Goal: Navigation & Orientation: Find specific page/section

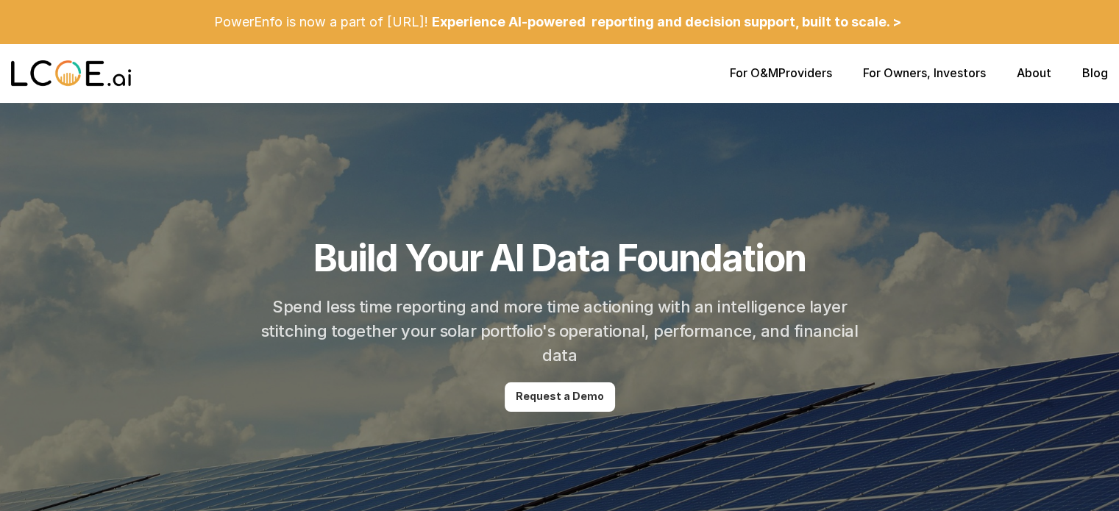
click at [552, 88] on div "For O&M Providers For Owners , Investors About Blog" at bounding box center [559, 73] width 1119 height 59
drag, startPoint x: 773, startPoint y: 88, endPoint x: 786, endPoint y: 73, distance: 20.3
click at [552, 73] on p "For O&M Providers" at bounding box center [781, 73] width 102 height 14
click at [552, 79] on link "For O&M" at bounding box center [754, 72] width 49 height 15
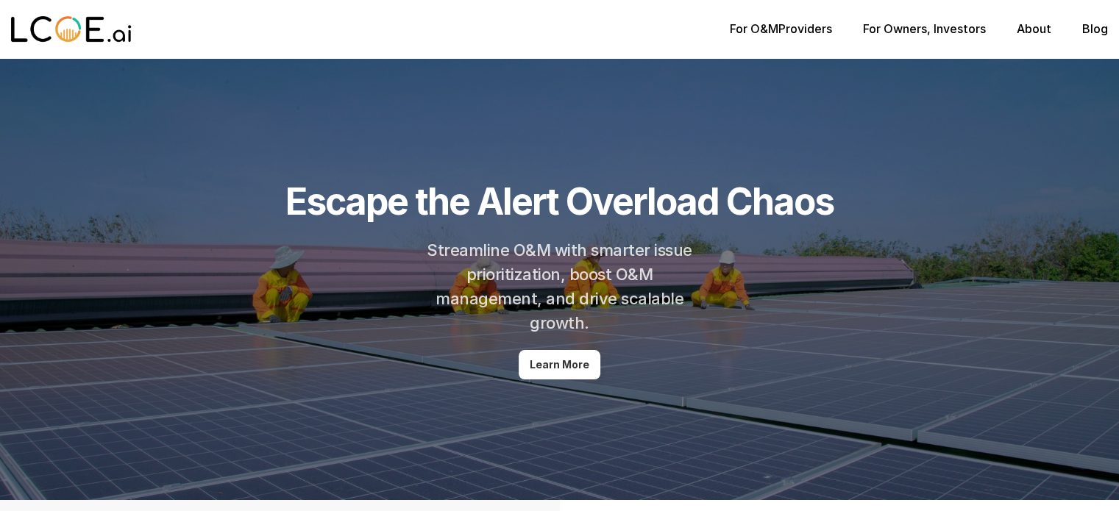
click at [552, 35] on p "For O&M Providers" at bounding box center [781, 29] width 102 height 14
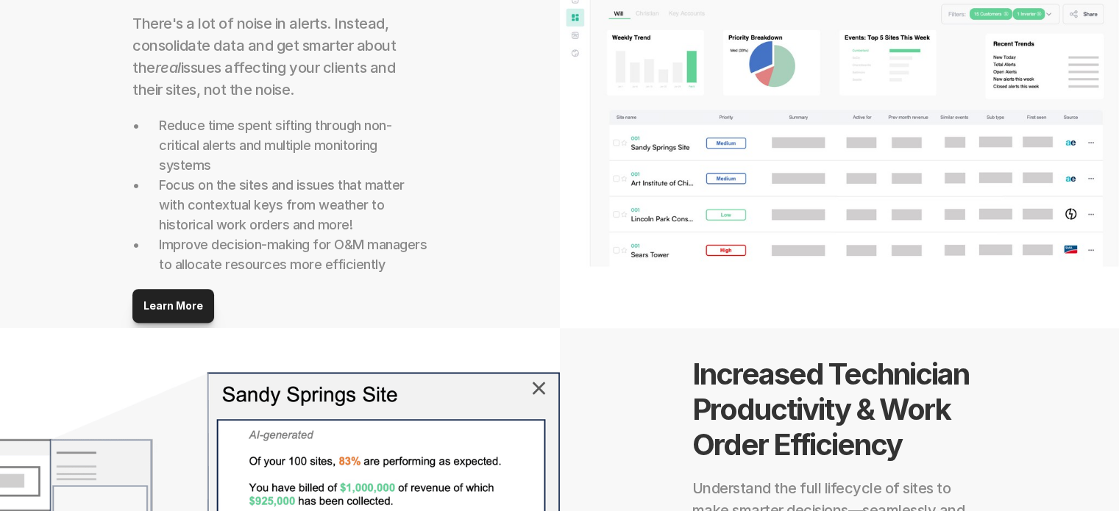
click at [552, 167] on img at bounding box center [840, 107] width 560 height 441
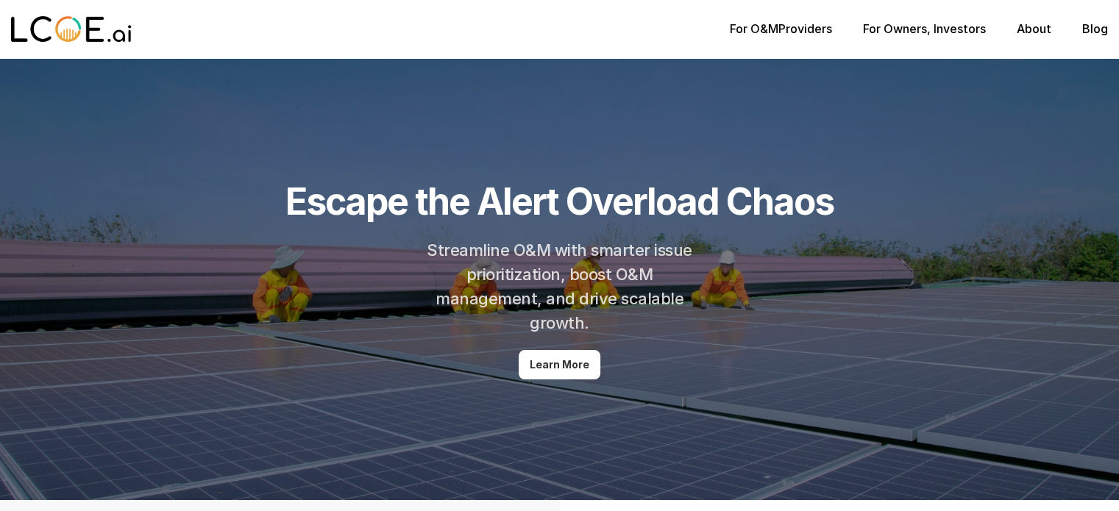
click at [552, 29] on link "For Owners" at bounding box center [895, 28] width 64 height 15
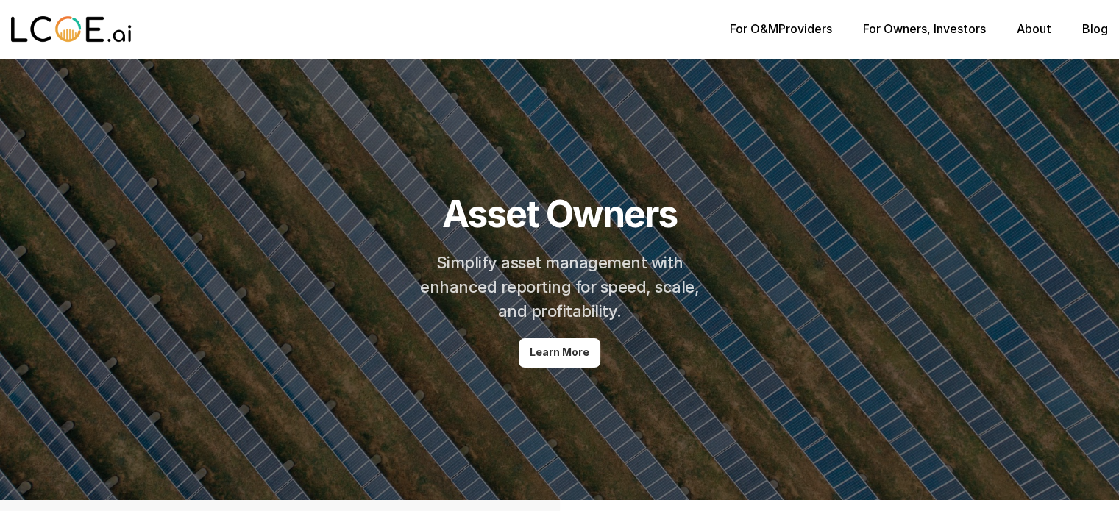
click at [552, 24] on div "For O&M Providers For Owners , Investors About Blog" at bounding box center [919, 29] width 378 height 14
click at [552, 26] on link "About" at bounding box center [1033, 28] width 35 height 15
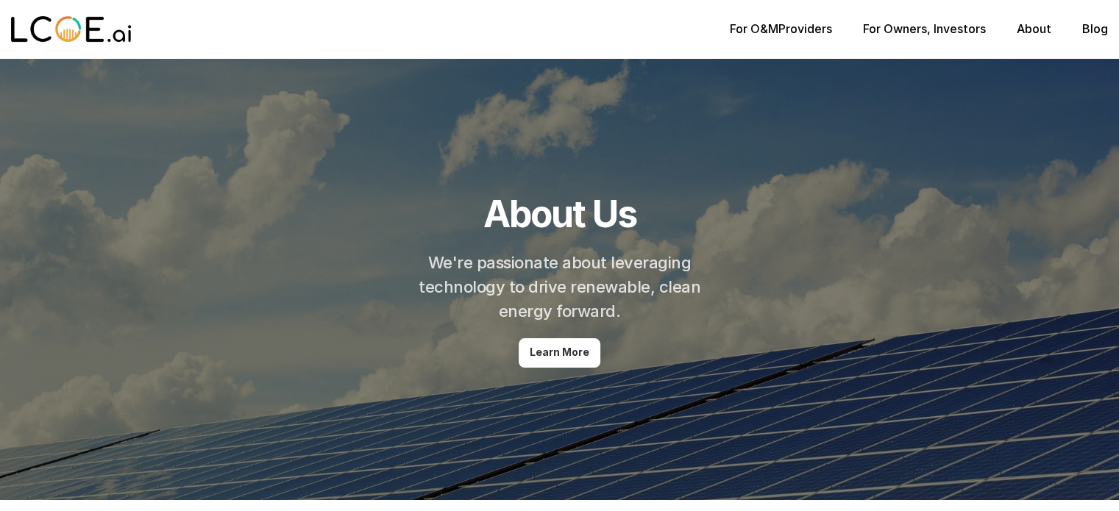
click at [552, 32] on p "For Owners , Investors" at bounding box center [924, 29] width 123 height 14
click at [552, 37] on div "For O&M Providers For Owners , Investors About Blog" at bounding box center [559, 29] width 1119 height 59
click at [552, 32] on link "For Owners" at bounding box center [895, 28] width 64 height 15
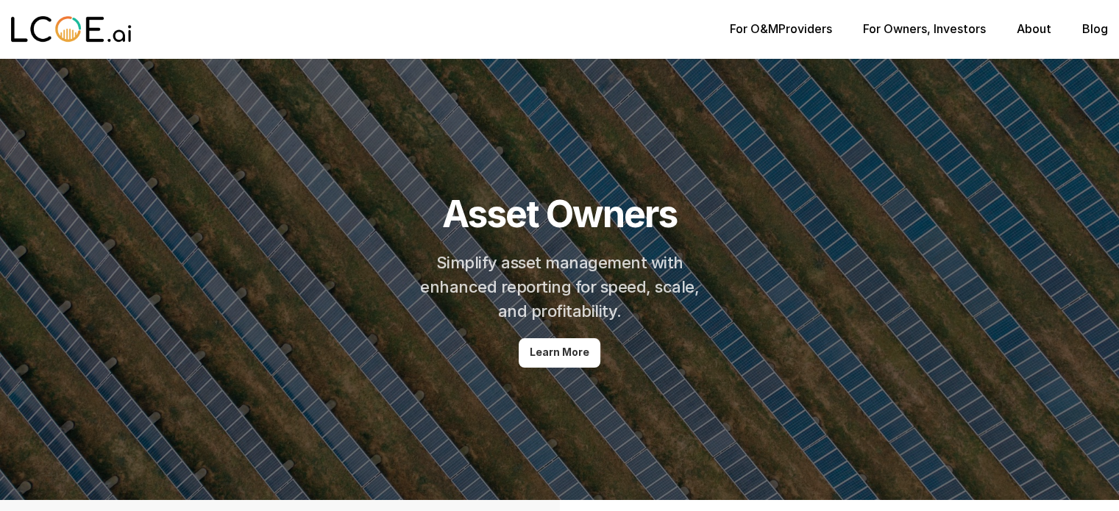
click at [552, 27] on link "For O&M" at bounding box center [754, 28] width 49 height 15
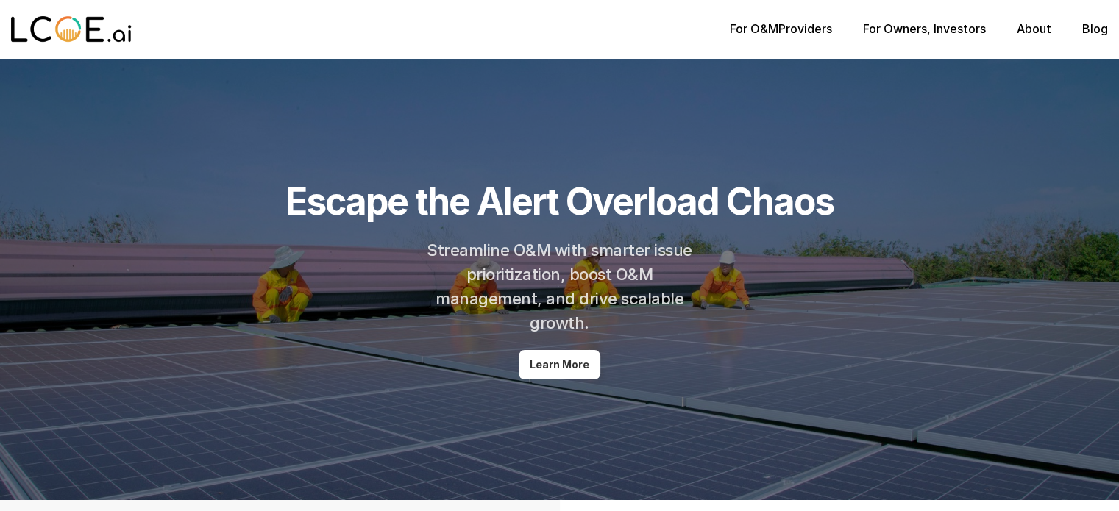
click at [552, 28] on div "For O&M Providers For Owners , Investors About Blog" at bounding box center [919, 29] width 378 height 14
click at [552, 29] on link "For Owners" at bounding box center [895, 28] width 64 height 15
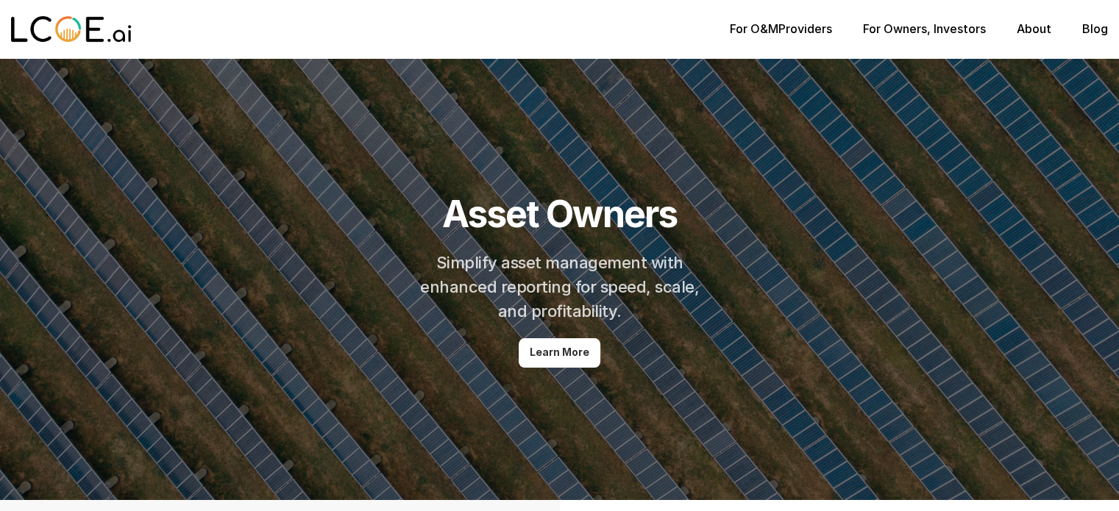
click at [552, 29] on link "About" at bounding box center [1033, 28] width 35 height 15
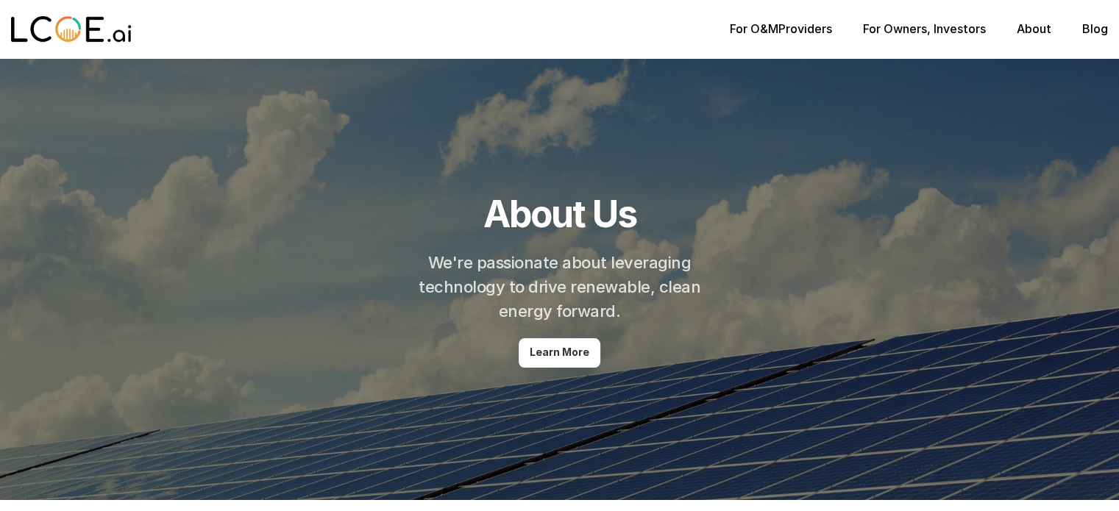
click at [552, 48] on div "For O&M Providers For Owners , Investors About Blog" at bounding box center [559, 29] width 1119 height 59
click at [552, 39] on div "For O&M Providers For Owners , Investors About Blog" at bounding box center [559, 29] width 1119 height 59
click at [552, 35] on p "For O&M Providers" at bounding box center [781, 29] width 102 height 14
click at [552, 30] on link "For O&M" at bounding box center [754, 28] width 49 height 15
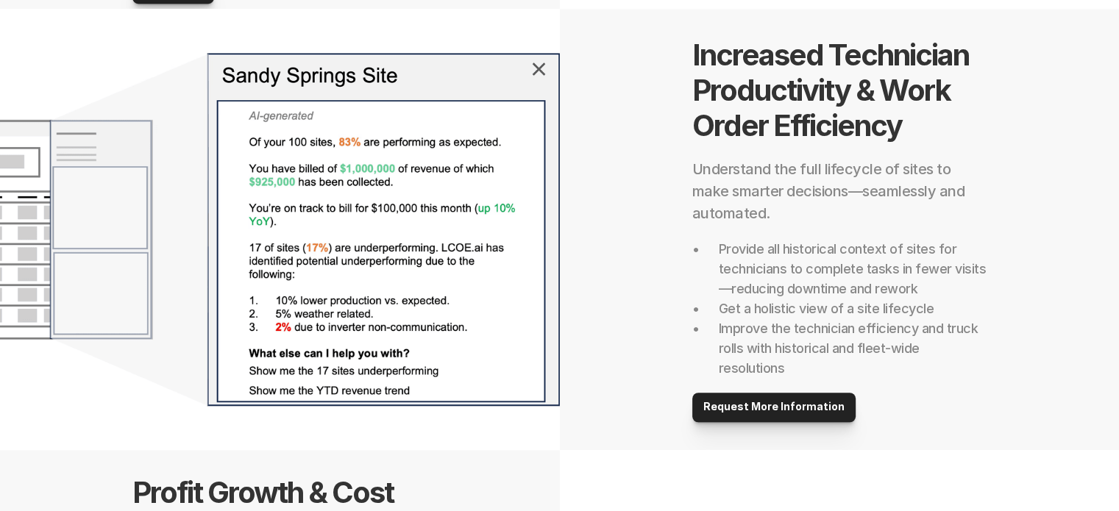
scroll to position [937, 0]
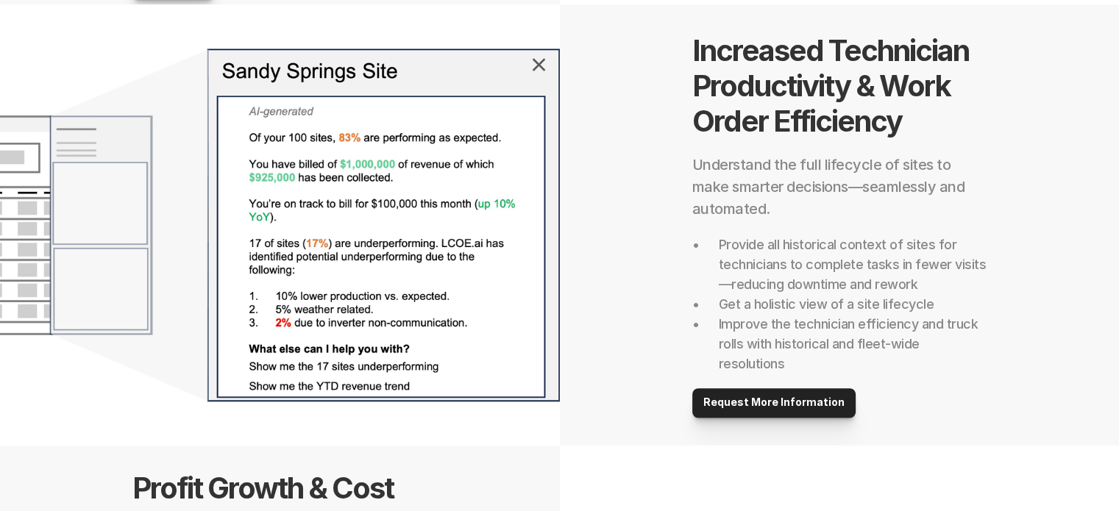
click at [541, 76] on img at bounding box center [280, 224] width 560 height 441
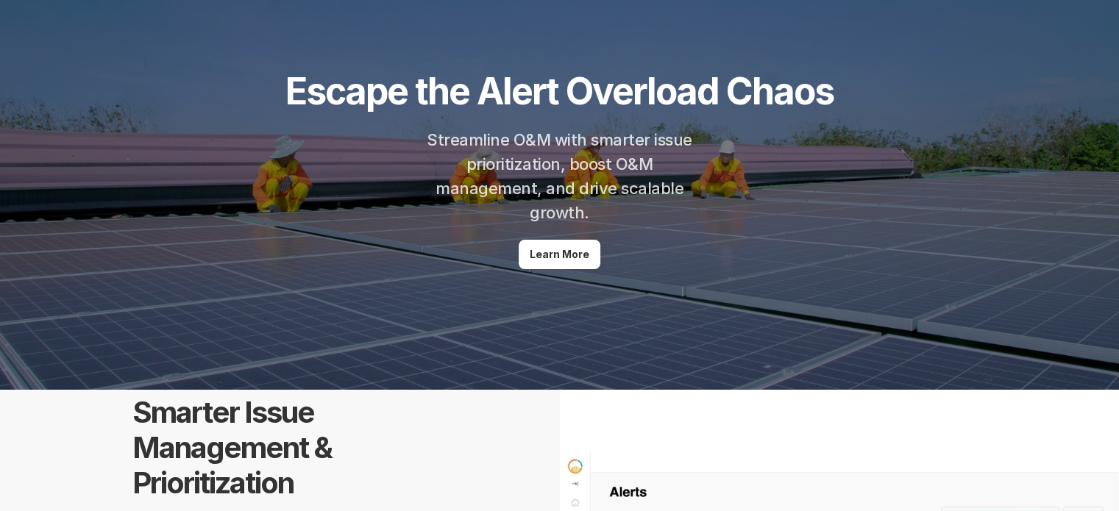
scroll to position [0, 0]
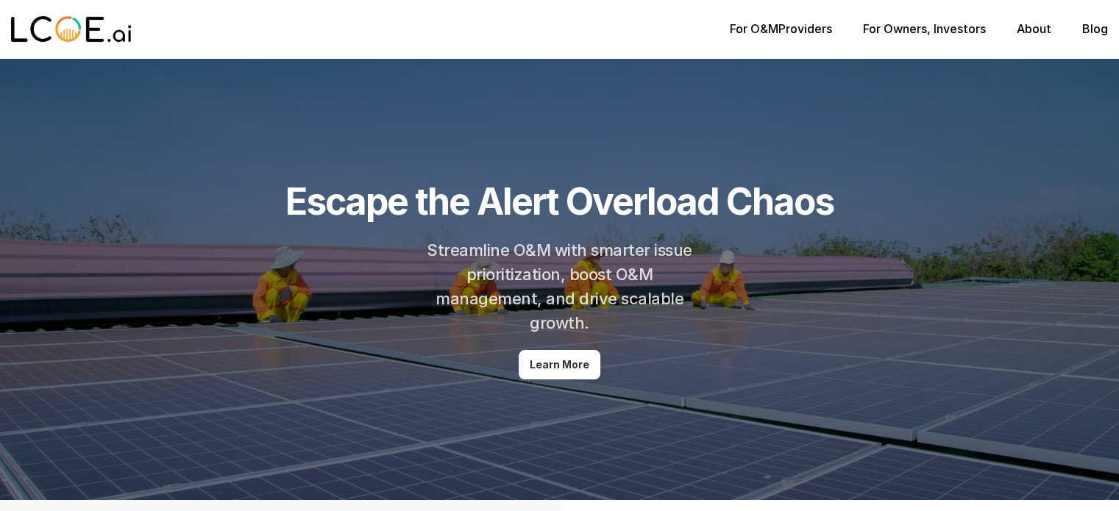
click at [552, 37] on div "For O&M Providers For Owners , Investors About Blog" at bounding box center [559, 29] width 1119 height 59
click at [552, 30] on p "For O&M Providers" at bounding box center [781, 29] width 102 height 14
click at [552, 17] on div "For O&M Providers For Owners , Investors About Blog" at bounding box center [559, 29] width 1119 height 59
click at [552, 26] on p "For Owners , Investors" at bounding box center [924, 29] width 123 height 14
click at [552, 28] on link "About" at bounding box center [1033, 28] width 35 height 15
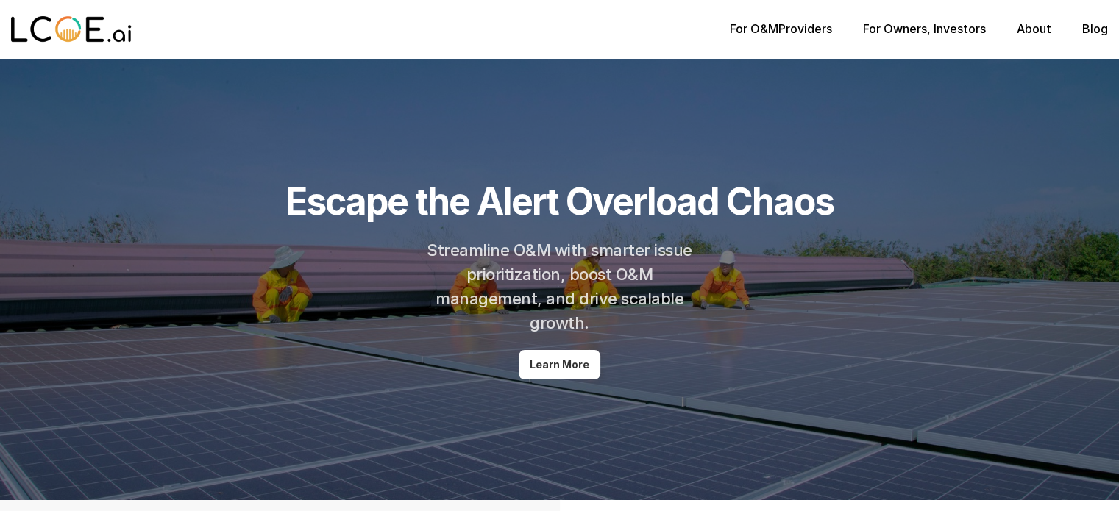
click at [54, 46] on div at bounding box center [370, 29] width 719 height 47
click at [68, 26] on img at bounding box center [71, 29] width 121 height 29
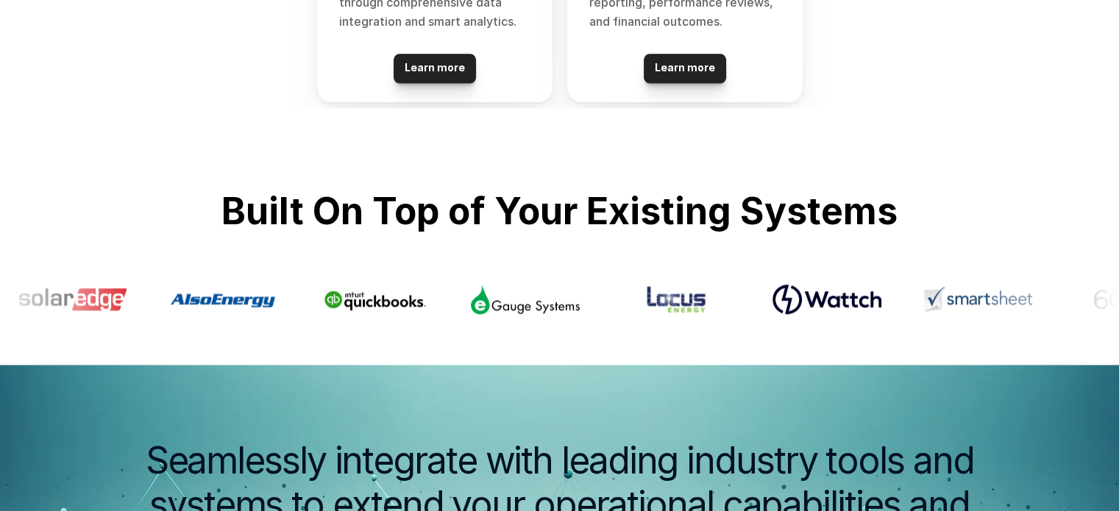
scroll to position [1669, 0]
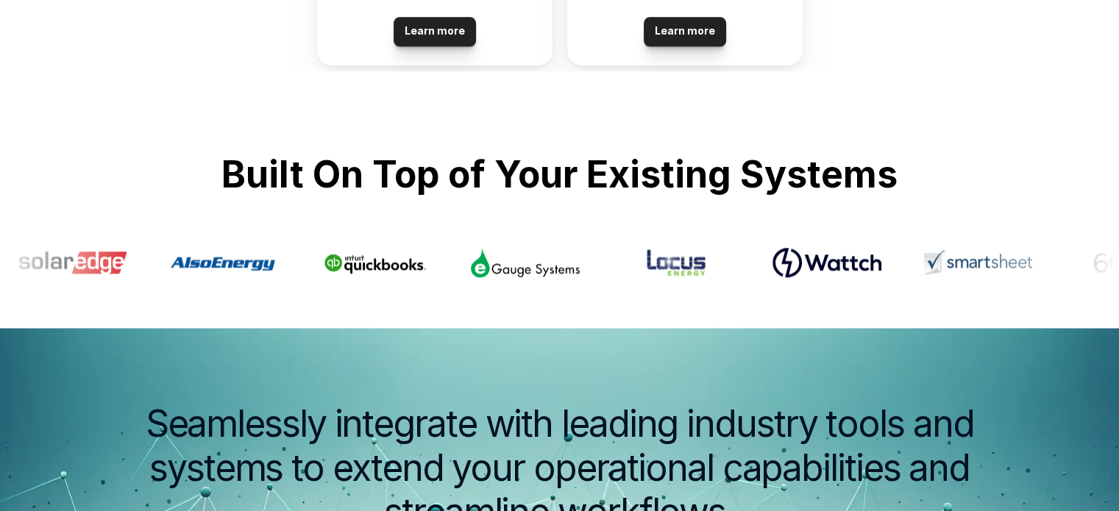
click at [552, 271] on img at bounding box center [673, 262] width 109 height 37
click at [552, 273] on img at bounding box center [825, 262] width 109 height 37
click at [552, 273] on img at bounding box center [975, 262] width 109 height 37
click at [552, 273] on img at bounding box center [1118, 262] width 109 height 37
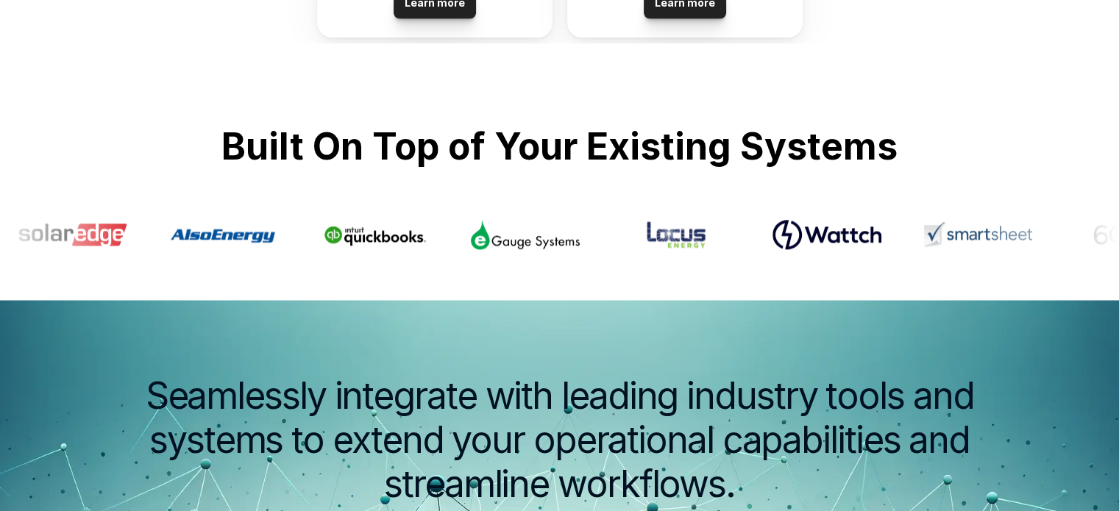
scroll to position [1699, 0]
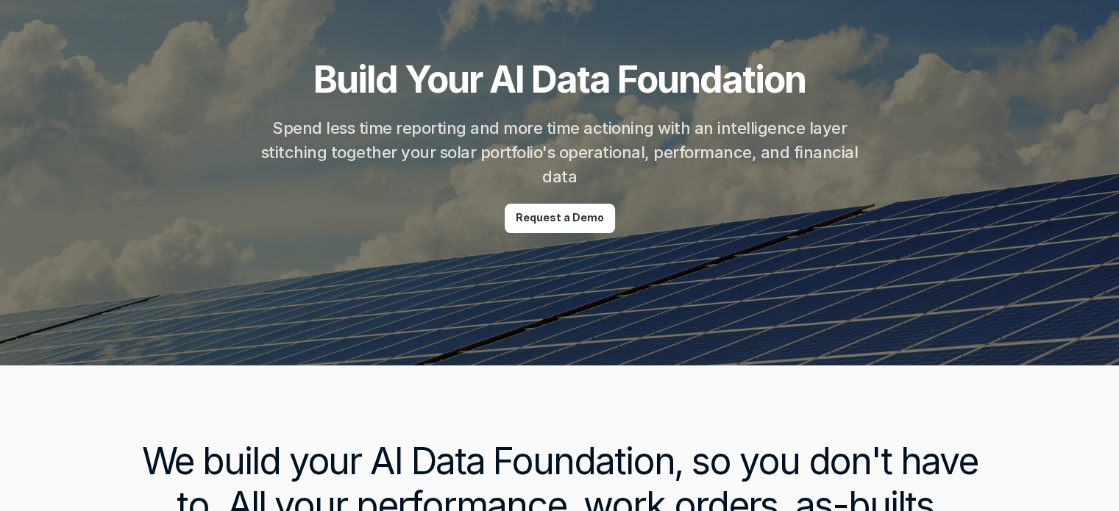
scroll to position [73, 0]
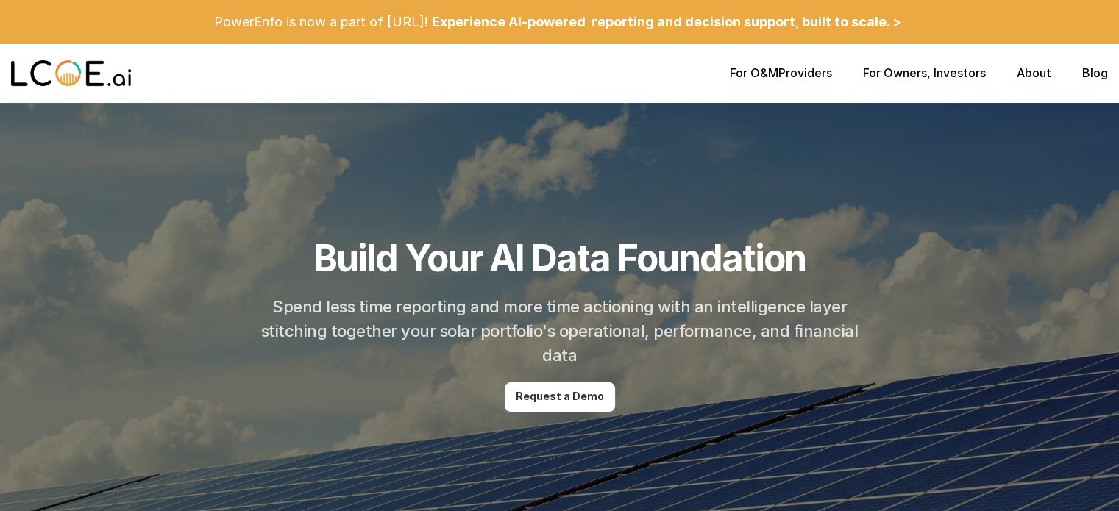
click at [552, 73] on link "For O&M" at bounding box center [754, 72] width 49 height 15
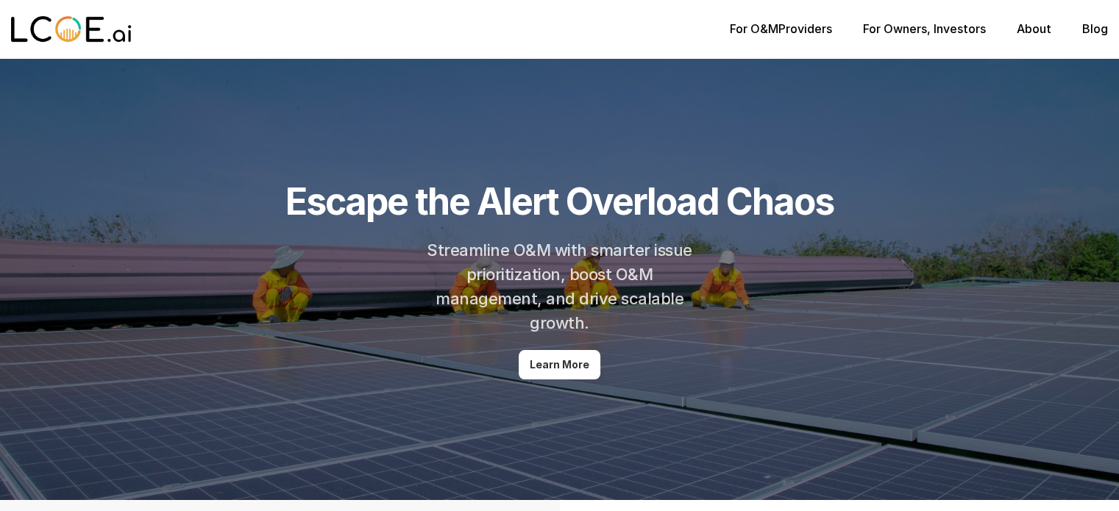
click at [552, 36] on p "For Owners , Investors" at bounding box center [924, 29] width 123 height 14
click at [552, 31] on link "For Owners" at bounding box center [895, 28] width 64 height 15
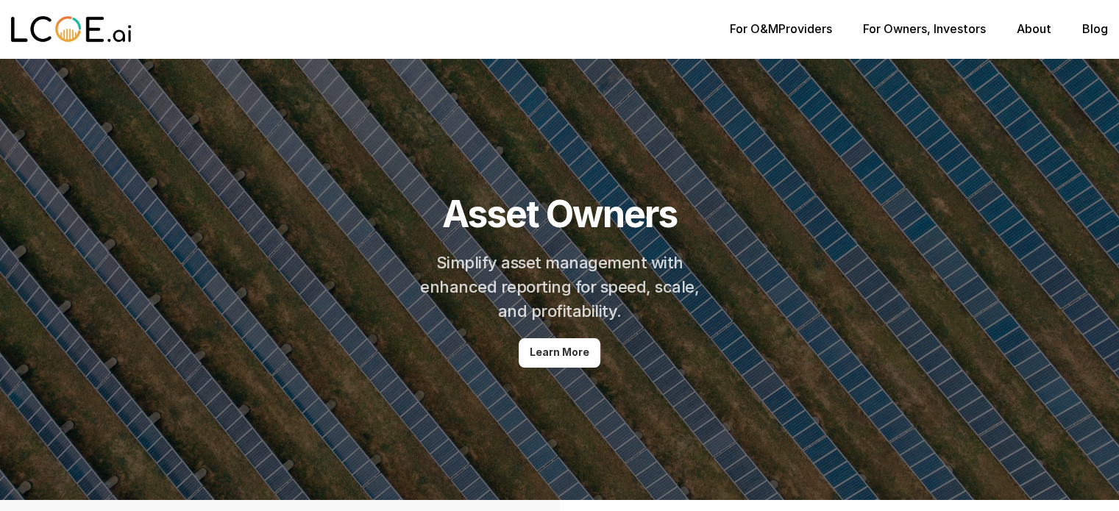
click at [552, 31] on link "For Owners" at bounding box center [895, 28] width 64 height 15
click at [552, 26] on link "For O&M" at bounding box center [754, 28] width 49 height 15
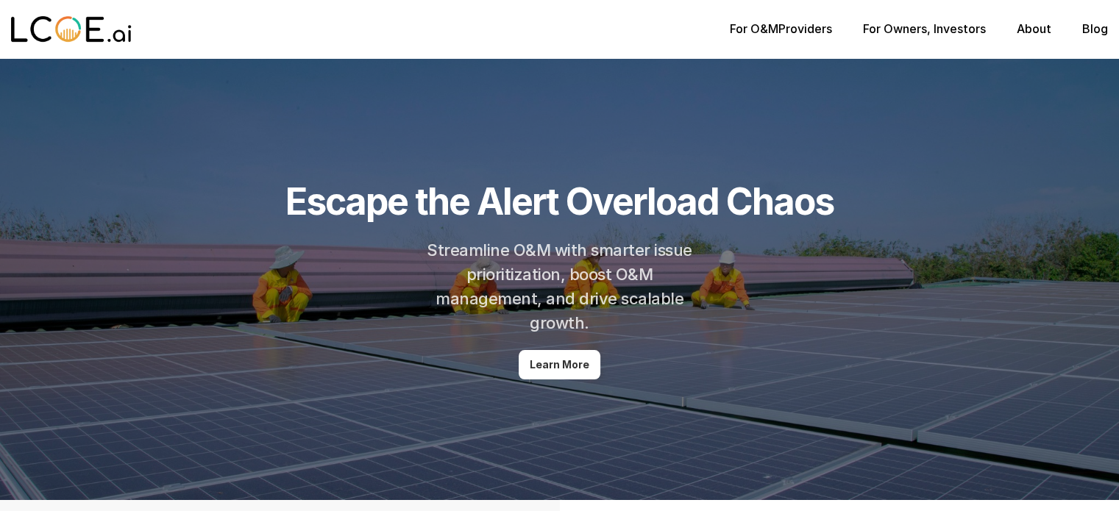
click at [552, 60] on div at bounding box center [559, 279] width 1119 height 441
click at [552, 380] on div at bounding box center [559, 279] width 1119 height 441
click at [552, 374] on link "Learn More" at bounding box center [559, 364] width 82 height 29
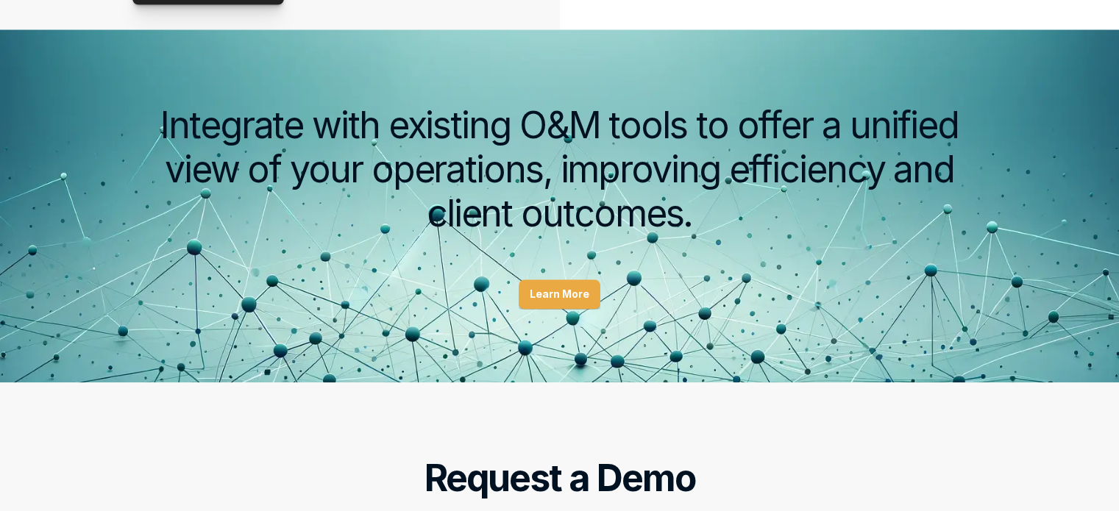
click at [552, 285] on link "Learn More" at bounding box center [559, 293] width 82 height 29
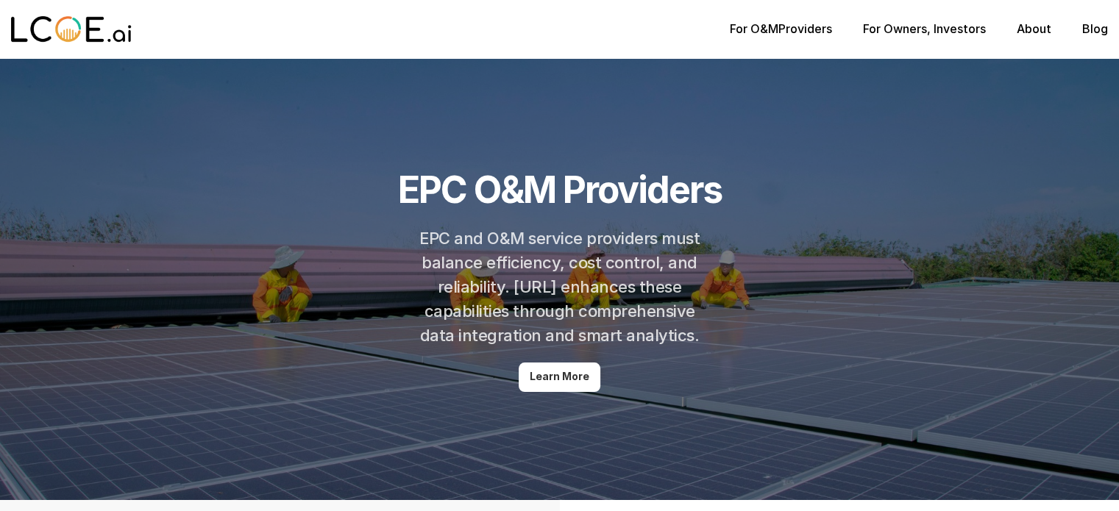
click at [68, 39] on img at bounding box center [71, 29] width 121 height 29
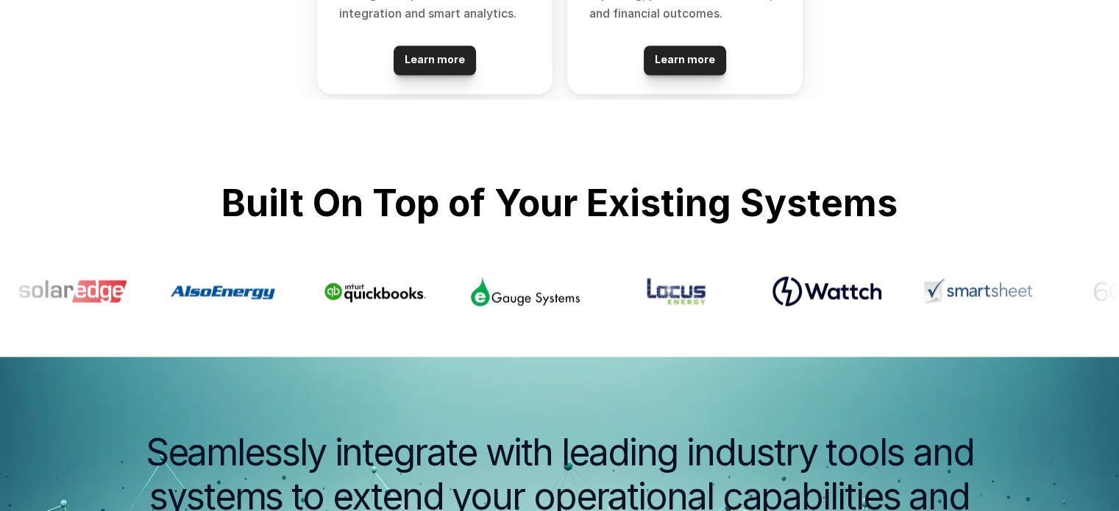
scroll to position [1636, 0]
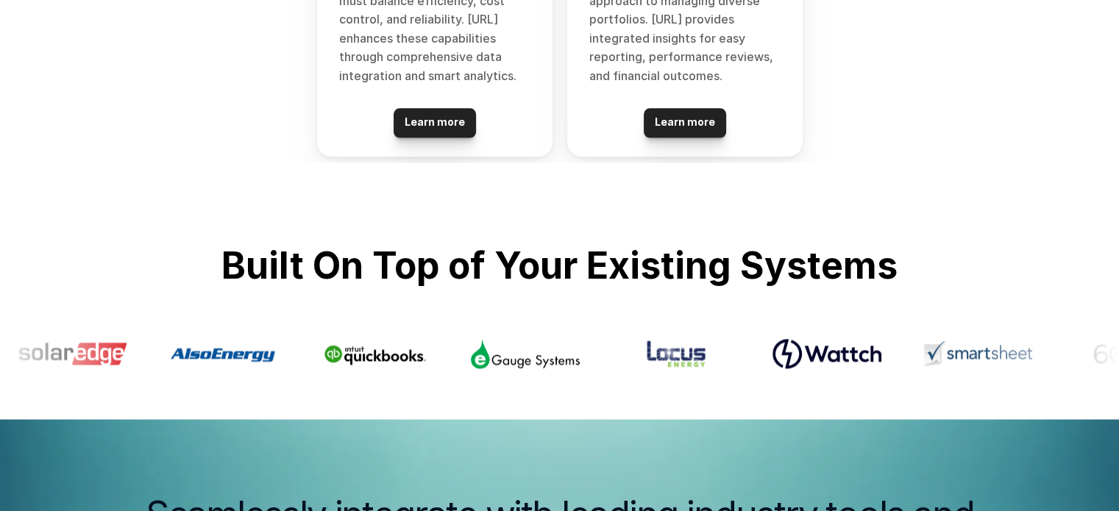
scroll to position [1580, 0]
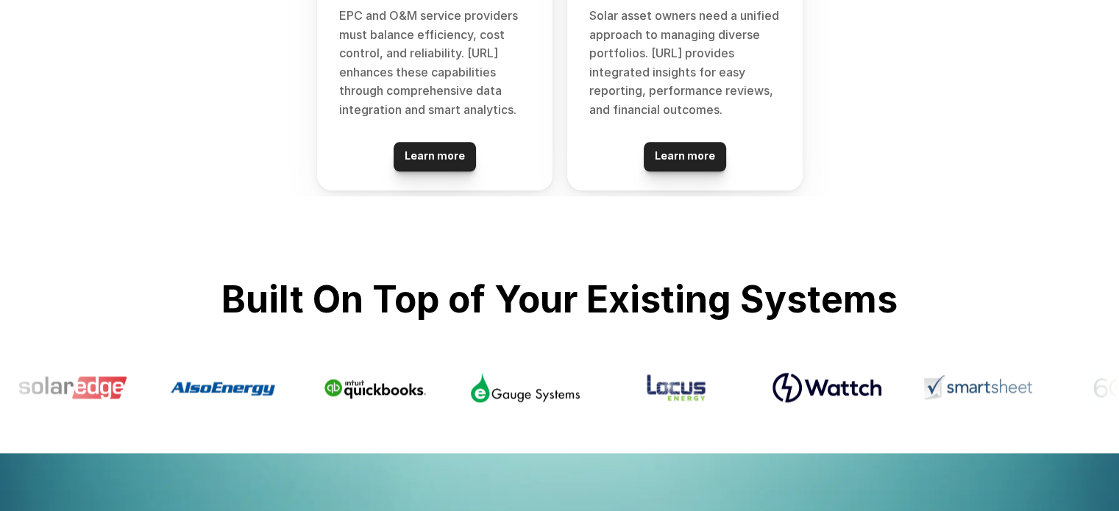
scroll to position [1581, 0]
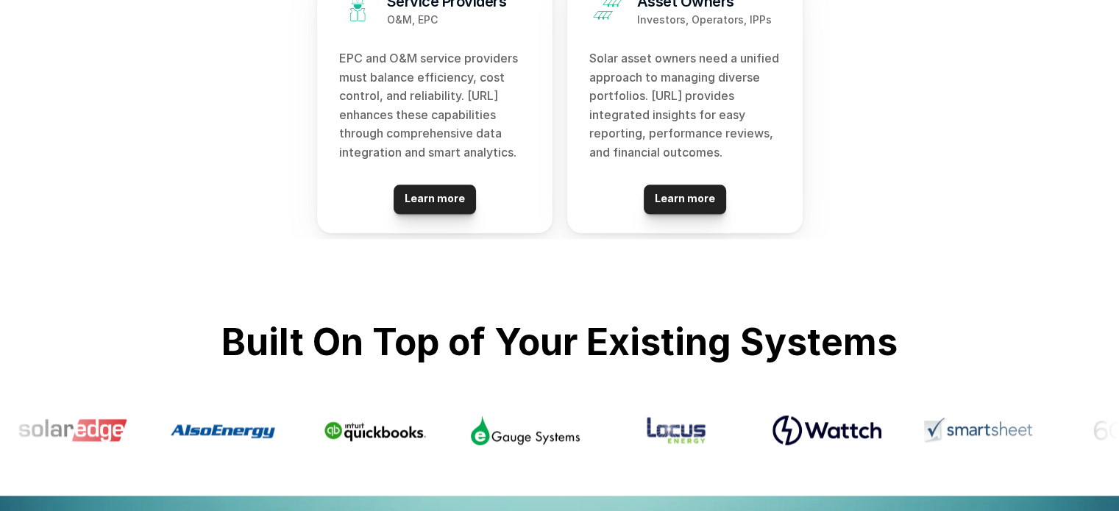
scroll to position [1644, 0]
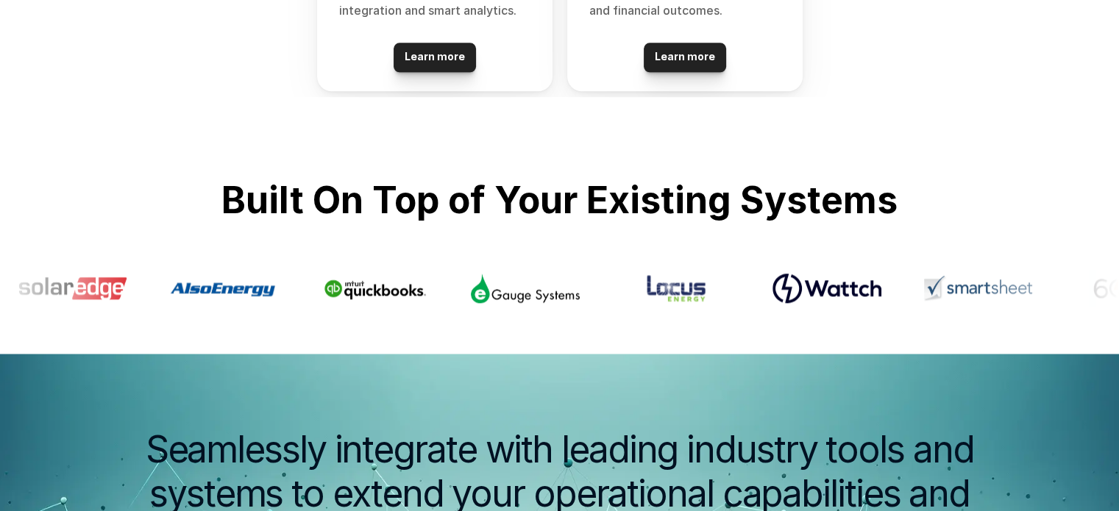
click at [552, 288] on section at bounding box center [559, 288] width 1119 height 44
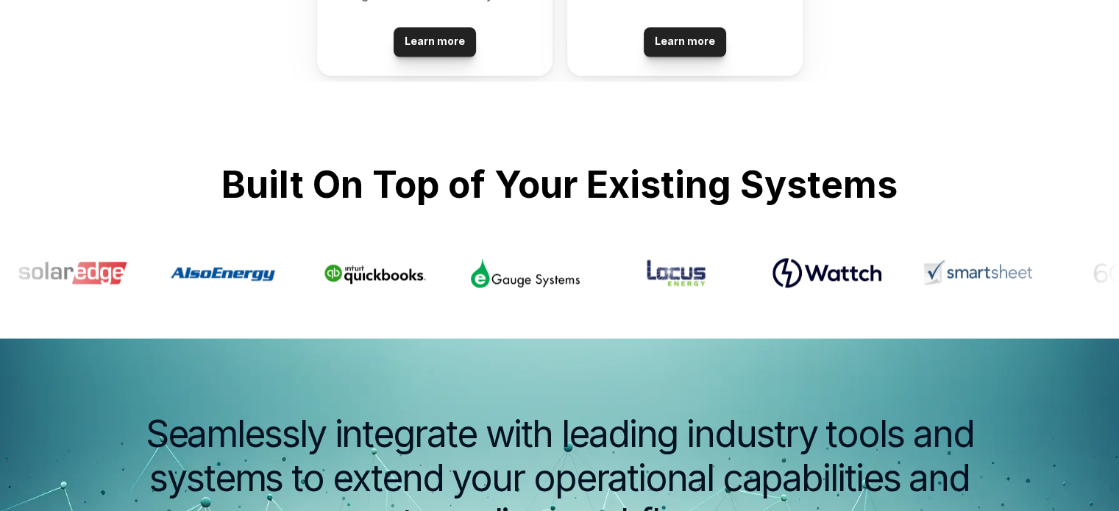
scroll to position [1662, 0]
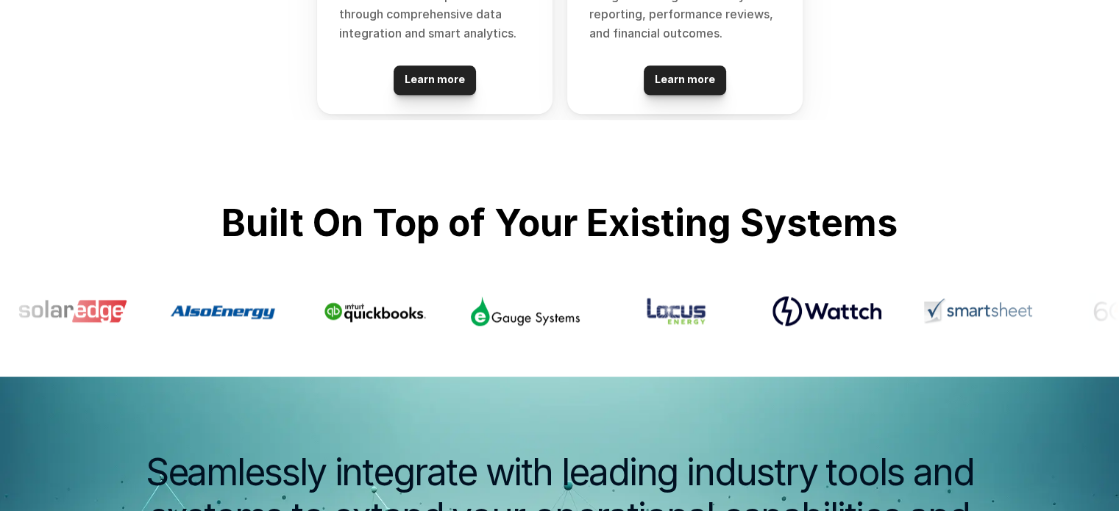
scroll to position [1621, 0]
click at [552, 318] on section at bounding box center [559, 311] width 1119 height 44
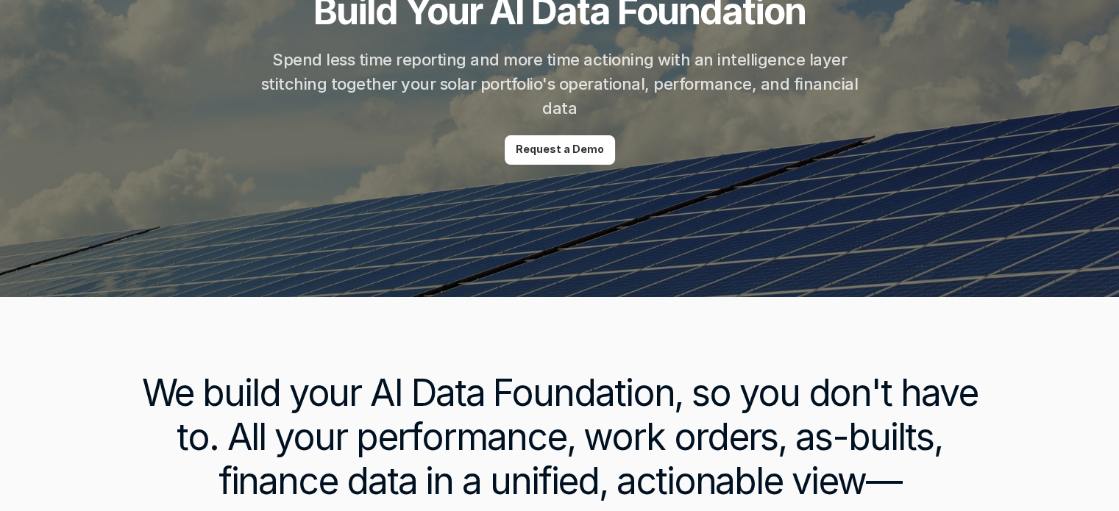
scroll to position [0, 0]
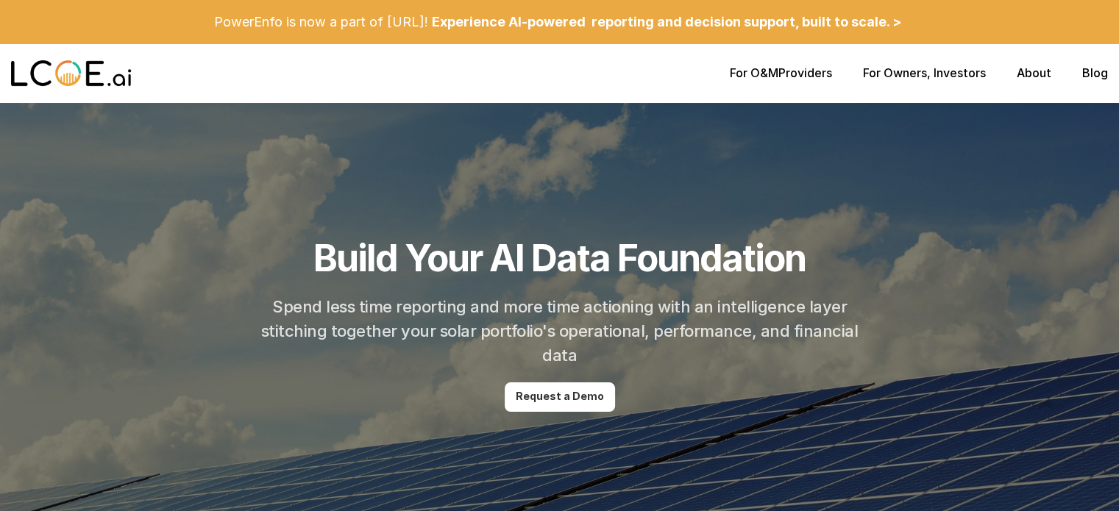
click at [552, 79] on p "For O&M Providers" at bounding box center [781, 73] width 102 height 14
click at [552, 73] on p "For O&M Providers" at bounding box center [781, 73] width 102 height 14
click at [552, 70] on link "For Owners" at bounding box center [895, 72] width 64 height 15
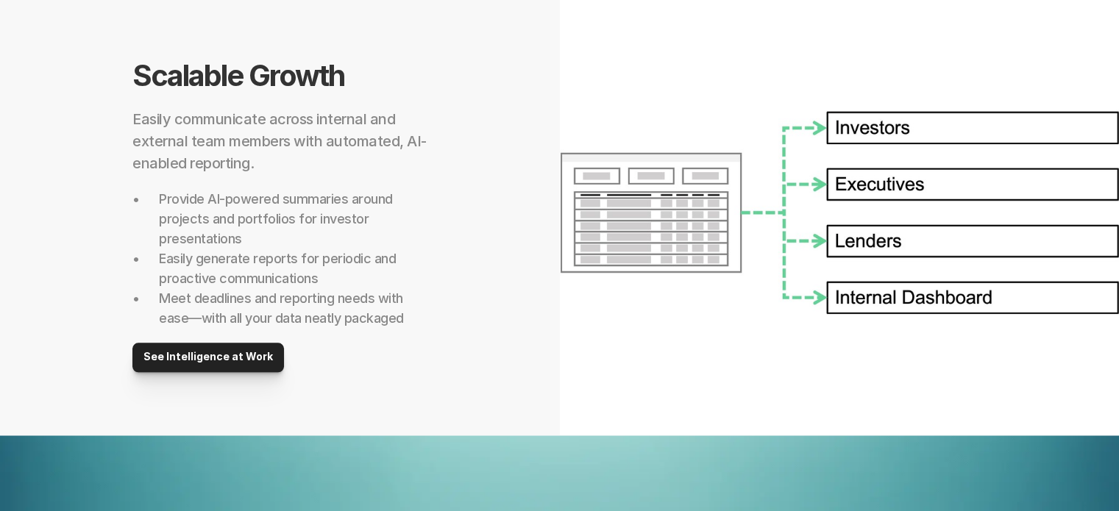
scroll to position [1353, 0]
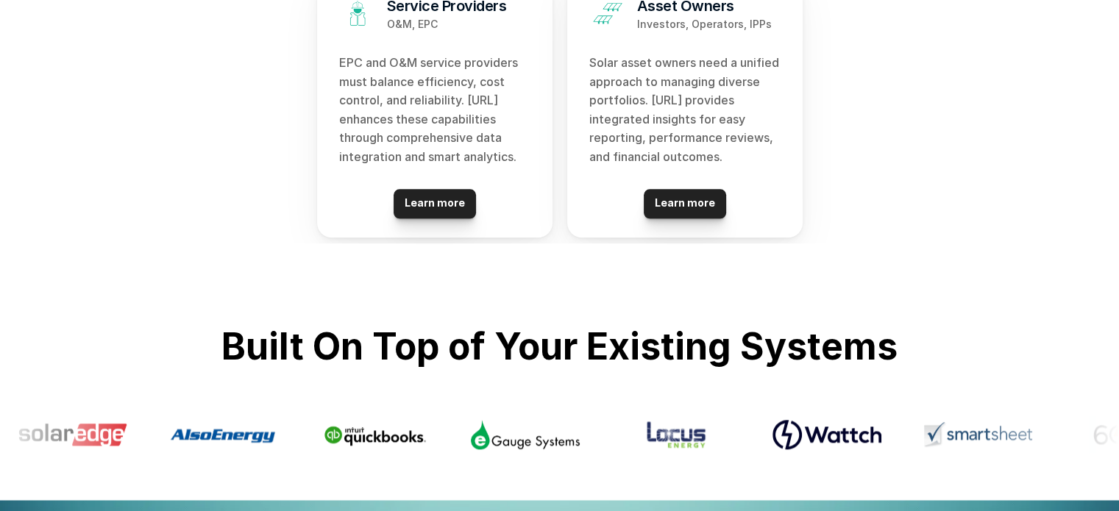
scroll to position [1665, 0]
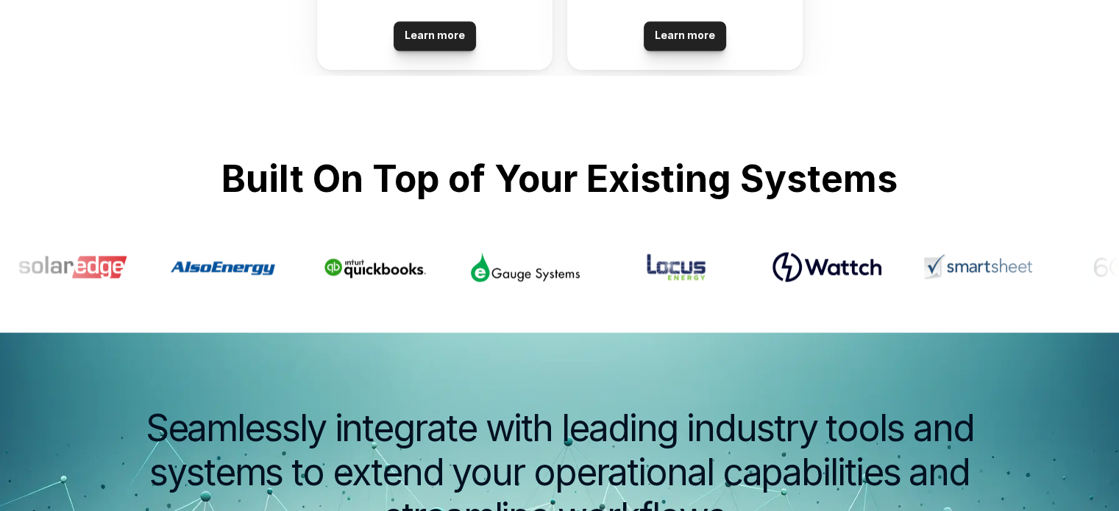
click at [552, 269] on ul at bounding box center [555, 266] width 1082 height 7
click at [552, 280] on img at bounding box center [1125, 267] width 109 height 37
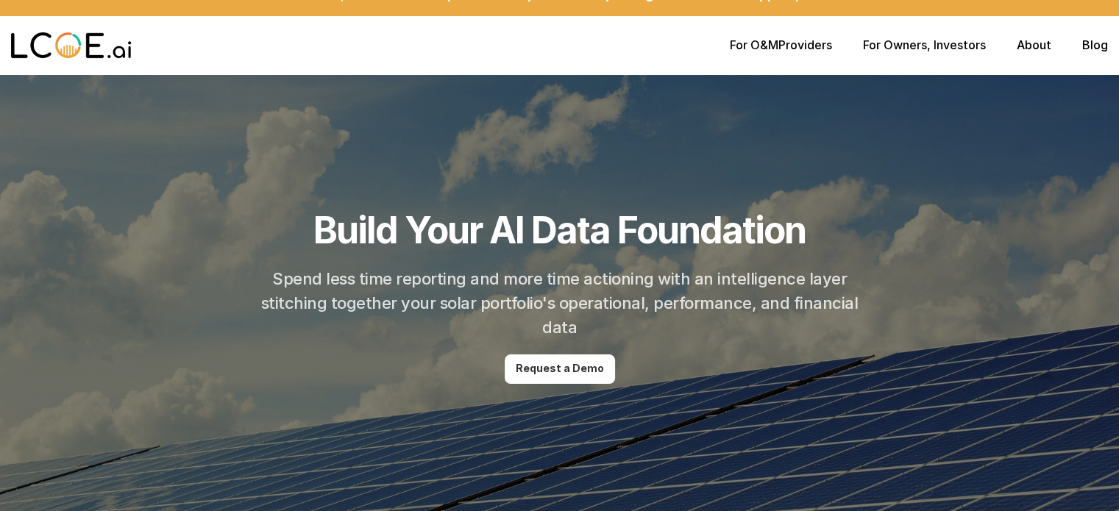
scroll to position [0, 0]
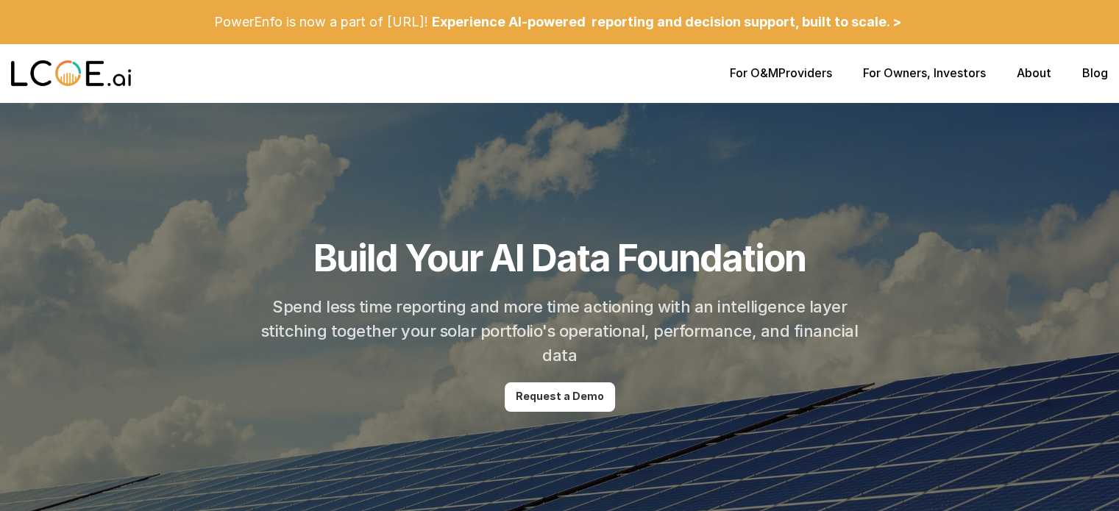
click at [552, 82] on div "For O&M Providers For Owners , Investors About Blog" at bounding box center [559, 73] width 1119 height 59
click at [552, 75] on link "For O&M" at bounding box center [754, 72] width 49 height 15
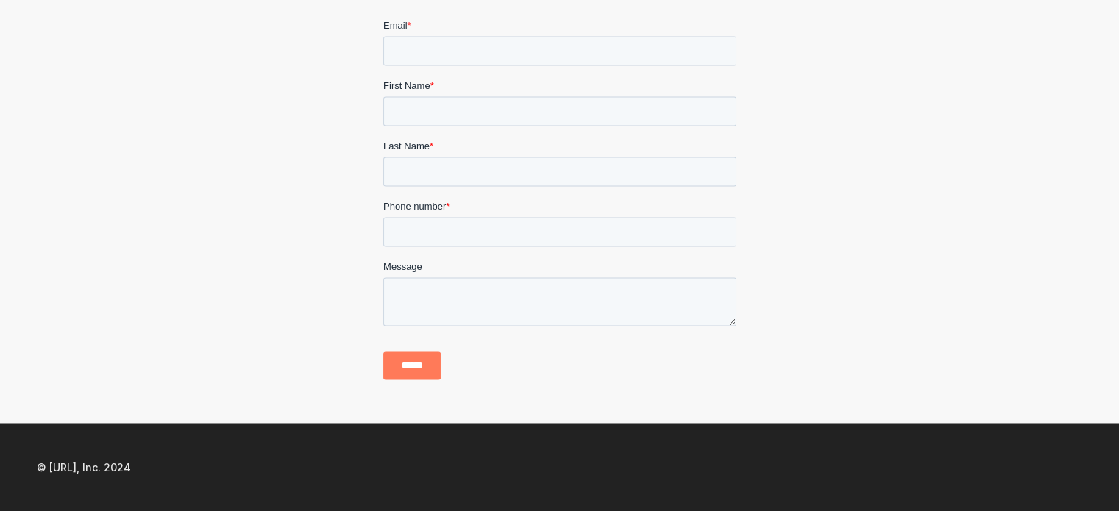
scroll to position [2306, 0]
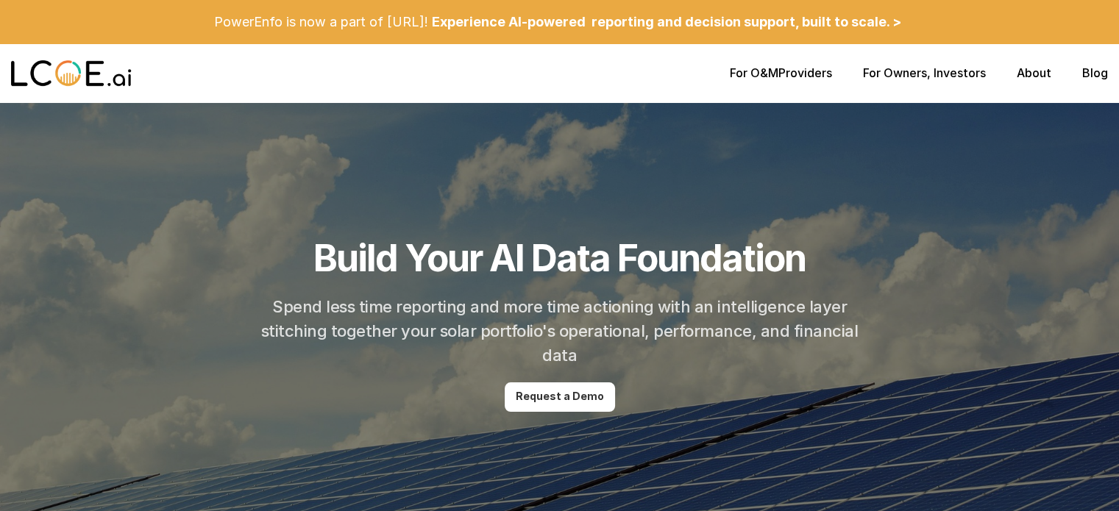
click at [552, 73] on link "For Owners" at bounding box center [895, 72] width 64 height 15
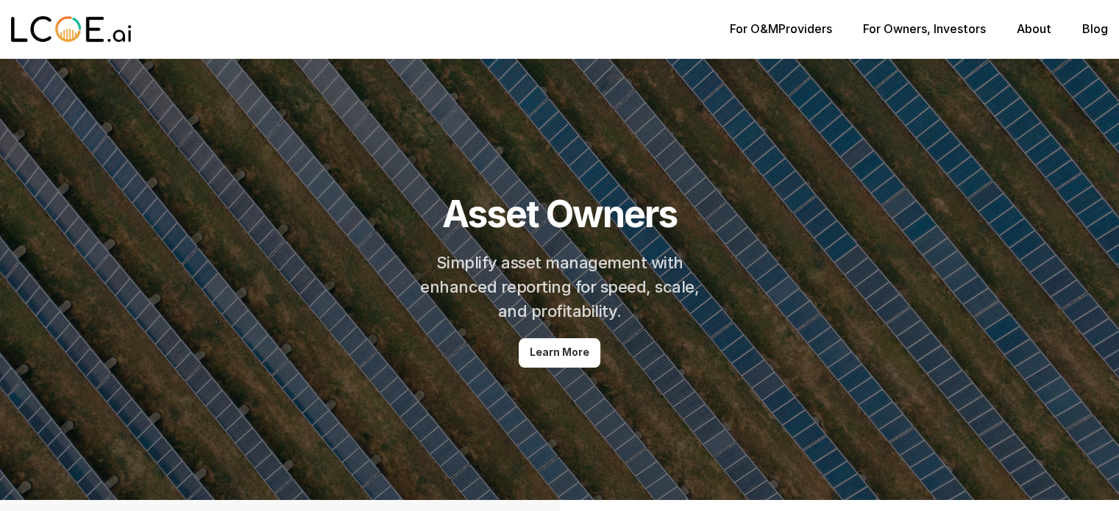
click at [552, 32] on p "For O&M Providers" at bounding box center [781, 29] width 102 height 14
click at [552, 26] on link "For Owners" at bounding box center [895, 28] width 64 height 15
click at [552, 31] on p "For O&M Providers" at bounding box center [781, 29] width 102 height 14
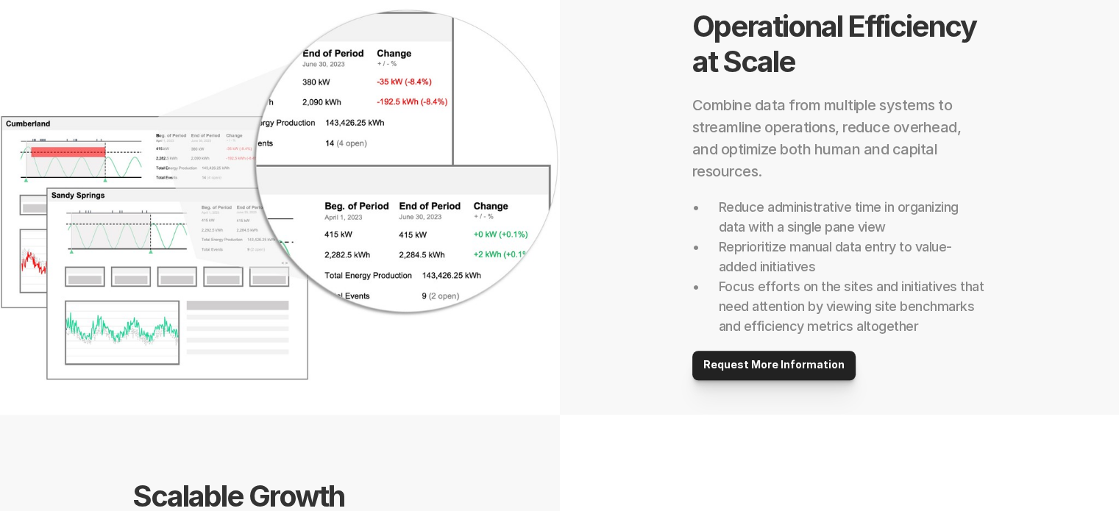
scroll to position [1103, 0]
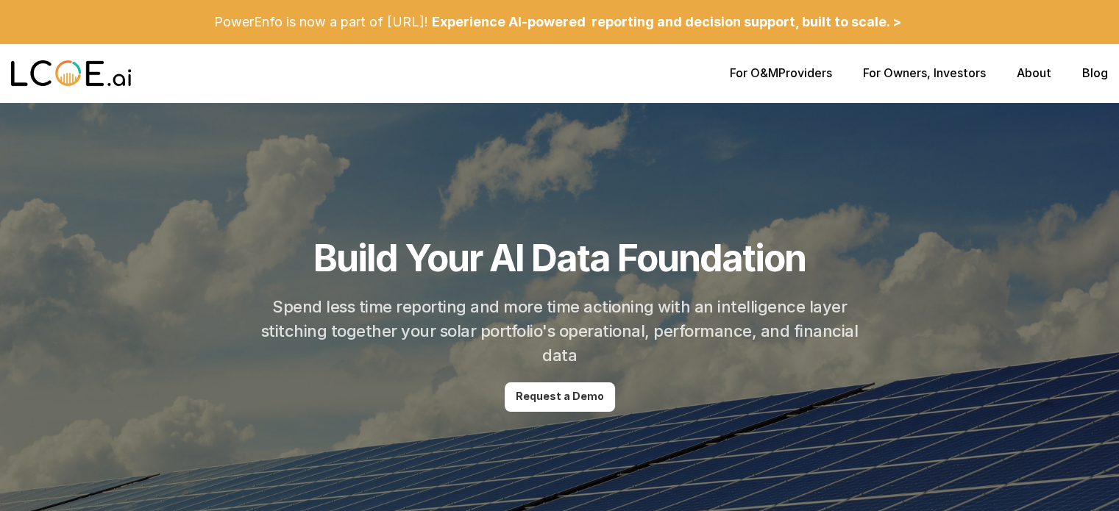
click at [42, 91] on div at bounding box center [370, 73] width 719 height 47
click at [42, 75] on img at bounding box center [71, 73] width 121 height 29
click at [552, 82] on div "For O&M Providers For Owners , Investors About Blog" at bounding box center [559, 73] width 1119 height 59
click at [552, 79] on link "For O&M" at bounding box center [754, 72] width 49 height 15
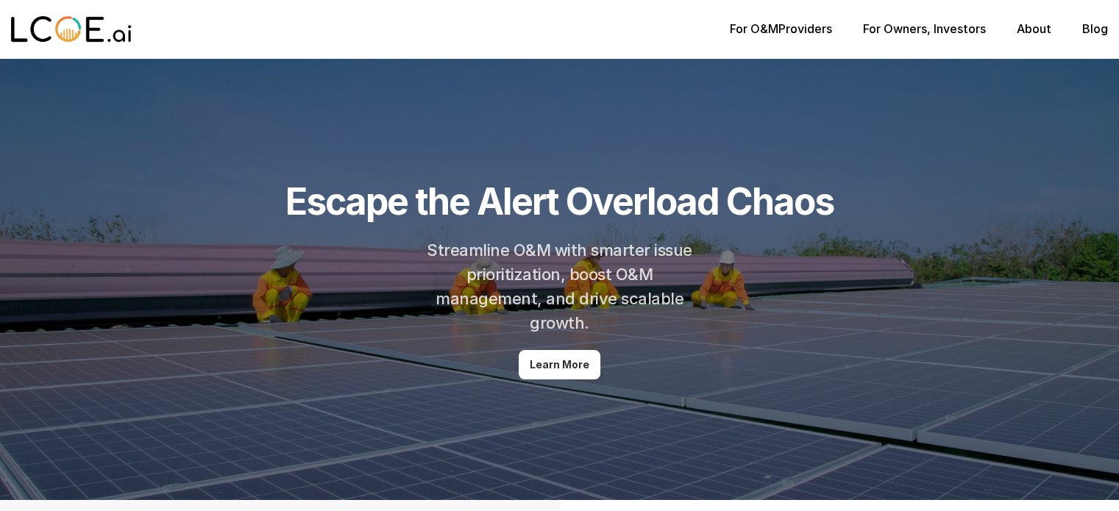
click at [552, 29] on p "For O&M Providers" at bounding box center [781, 29] width 102 height 14
click at [552, 26] on link "For Owners" at bounding box center [895, 28] width 64 height 15
